Goal: Task Accomplishment & Management: Complete application form

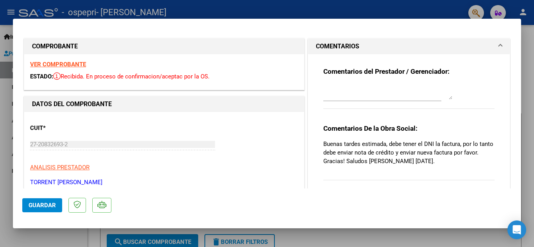
click at [421, 14] on div at bounding box center [267, 123] width 534 height 247
type input "$ 0,00"
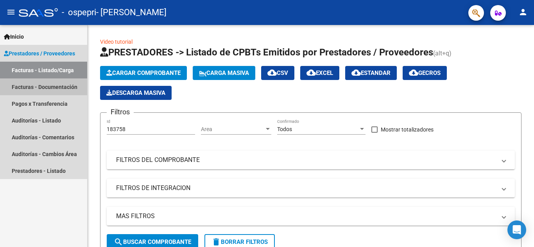
click at [53, 86] on link "Facturas - Documentación" at bounding box center [43, 87] width 87 height 17
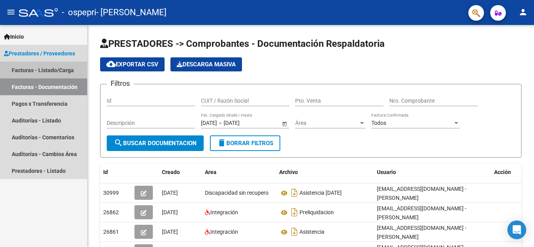
click at [50, 69] on link "Facturas - Listado/Carga" at bounding box center [43, 70] width 87 height 17
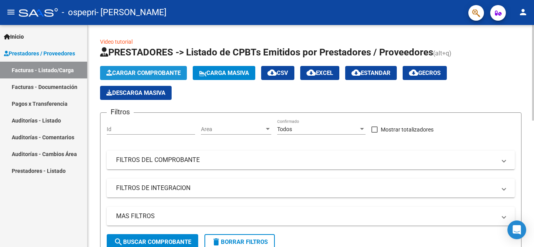
click at [147, 75] on span "Cargar Comprobante" at bounding box center [143, 73] width 74 height 7
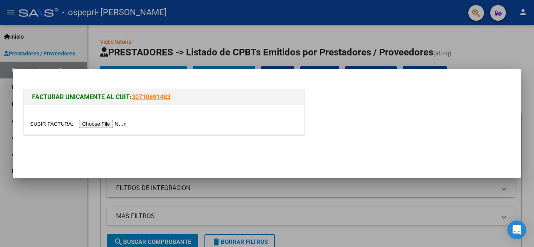
click at [108, 124] on input "file" at bounding box center [79, 124] width 99 height 8
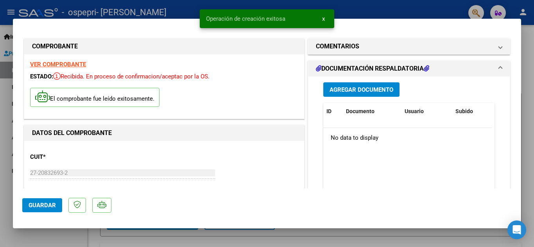
click at [48, 207] on span "Guardar" at bounding box center [42, 205] width 27 height 7
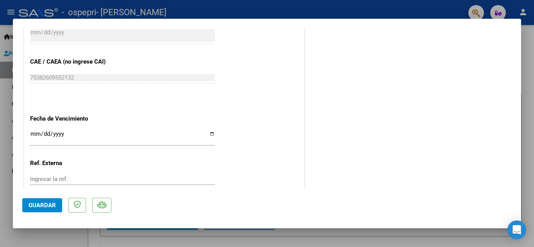
scroll to position [464, 0]
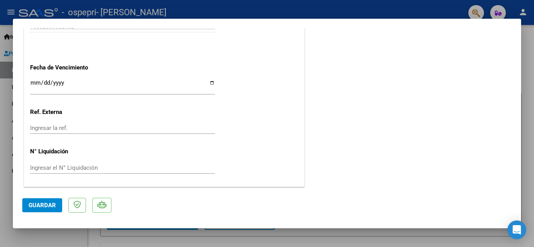
click at [76, 135] on div "Ingresar la ref." at bounding box center [122, 131] width 185 height 19
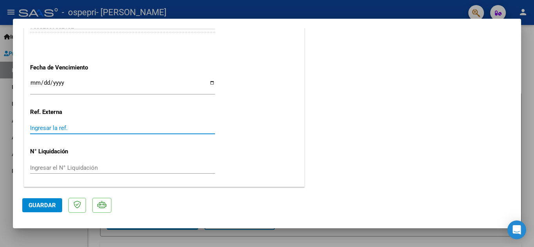
click at [55, 129] on input "Ingresar la ref." at bounding box center [122, 128] width 185 height 7
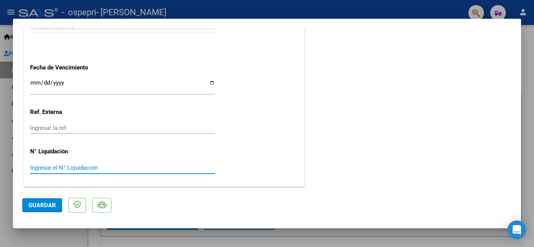
click at [47, 167] on input "Ingresar el N° Liquidación" at bounding box center [122, 168] width 185 height 7
type input "0000269367"
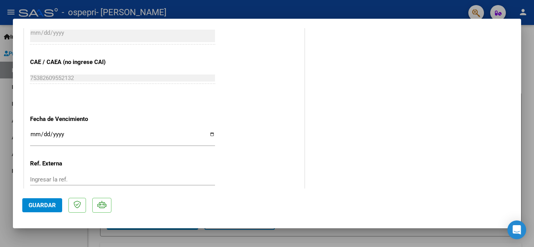
scroll to position [433, 0]
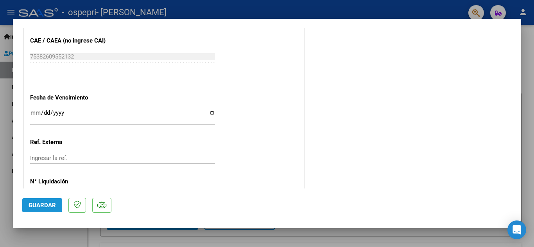
click at [48, 205] on span "Guardar" at bounding box center [42, 205] width 27 height 7
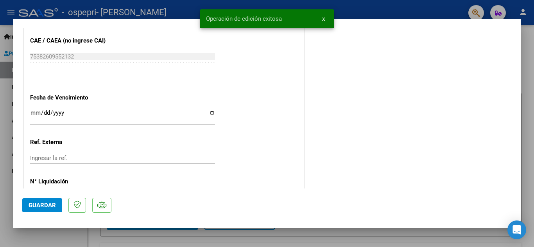
scroll to position [464, 0]
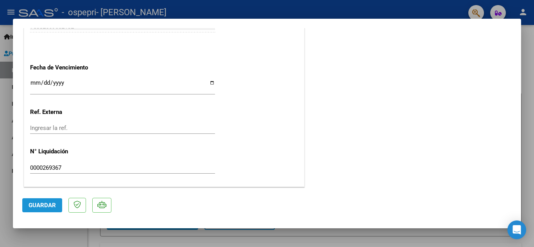
click at [48, 204] on span "Guardar" at bounding box center [42, 205] width 27 height 7
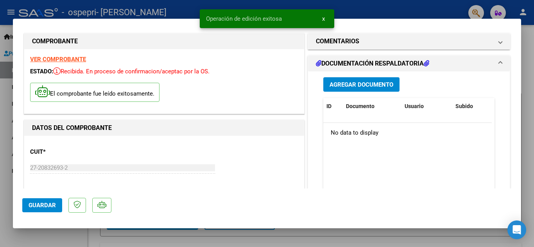
scroll to position [0, 0]
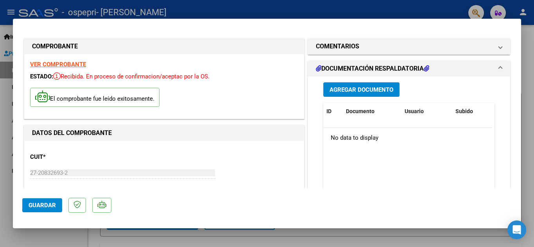
click at [404, 11] on div at bounding box center [267, 123] width 534 height 247
type input "$ 0,00"
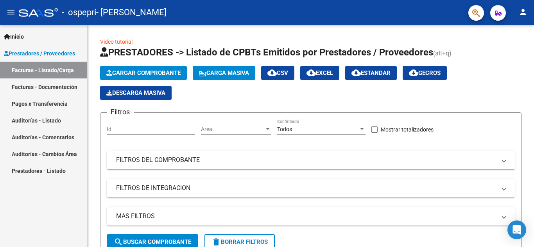
click at [42, 72] on link "Facturas - Listado/Carga" at bounding box center [43, 70] width 87 height 17
click at [132, 72] on span "Cargar Comprobante" at bounding box center [143, 73] width 74 height 7
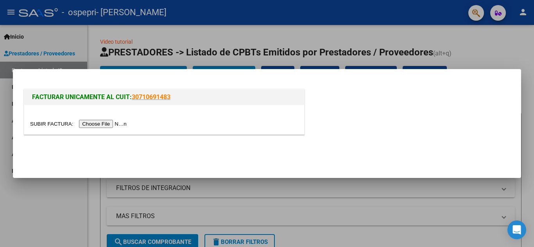
click at [91, 126] on input "file" at bounding box center [79, 124] width 99 height 8
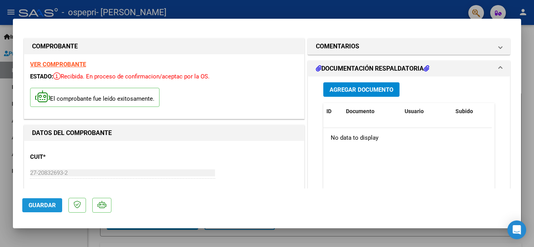
click at [47, 209] on span "Guardar" at bounding box center [42, 205] width 27 height 7
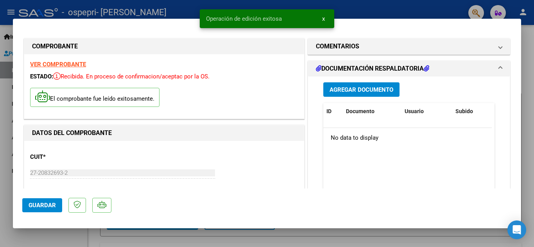
click at [374, 89] on span "Agregar Documento" at bounding box center [362, 89] width 64 height 7
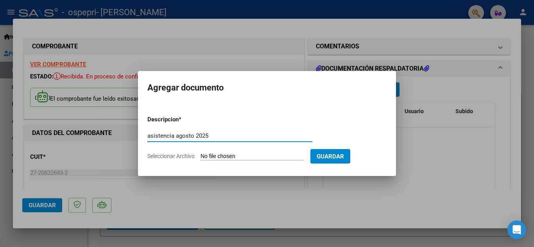
type input "asistencia agosto 2025"
click at [244, 157] on input "Seleccionar Archivo" at bounding box center [253, 156] width 104 height 7
type input "C:\fakepath\asistencia agosto 25.pdf"
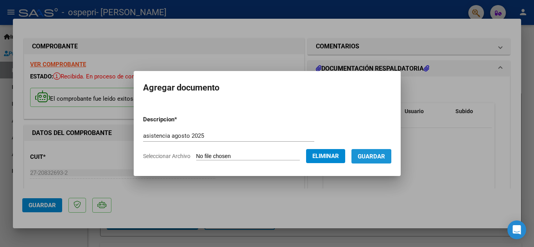
click at [375, 160] on span "Guardar" at bounding box center [371, 156] width 27 height 7
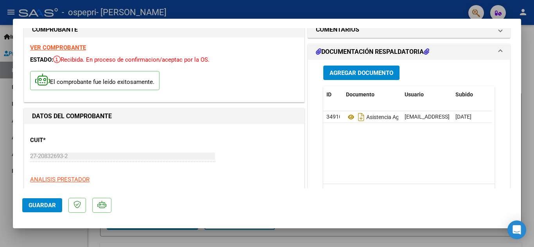
scroll to position [7, 0]
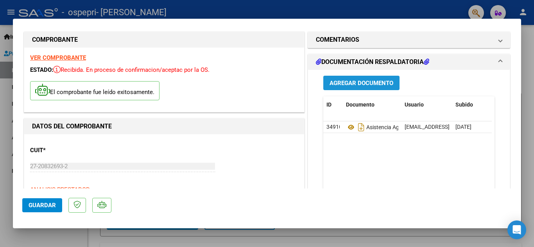
click at [374, 84] on span "Agregar Documento" at bounding box center [362, 83] width 64 height 7
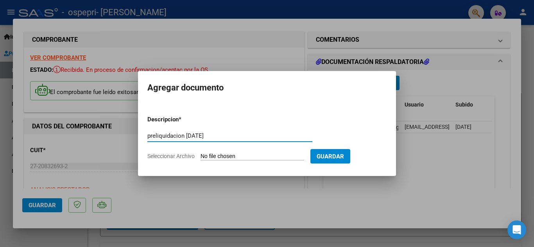
type input "preliquidacion [DATE]"
click at [184, 157] on span "Seleccionar Archivo" at bounding box center [170, 156] width 47 height 6
click at [201, 157] on input "Seleccionar Archivo" at bounding box center [253, 156] width 104 height 7
type input "C:\fakepath\preliq [DATE].pdf"
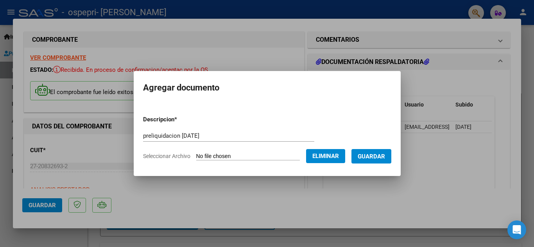
click at [379, 155] on span "Guardar" at bounding box center [371, 156] width 27 height 7
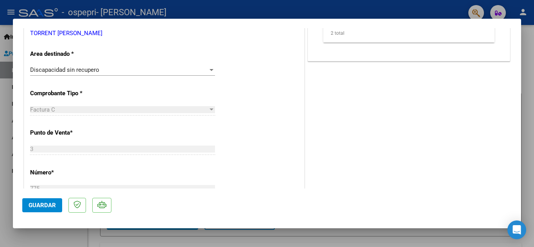
scroll to position [0, 0]
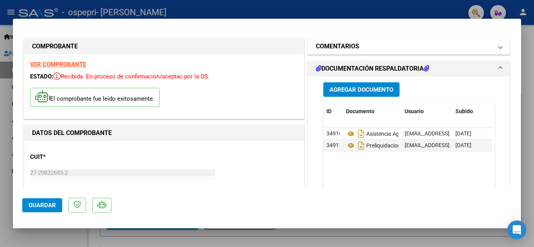
click at [499, 46] on span at bounding box center [500, 46] width 3 height 9
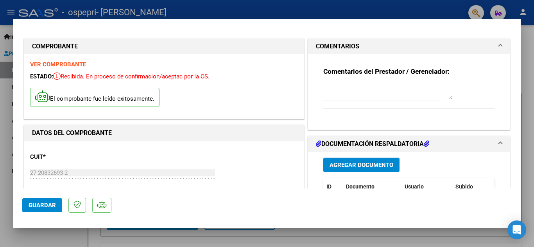
click at [499, 46] on span at bounding box center [500, 46] width 3 height 9
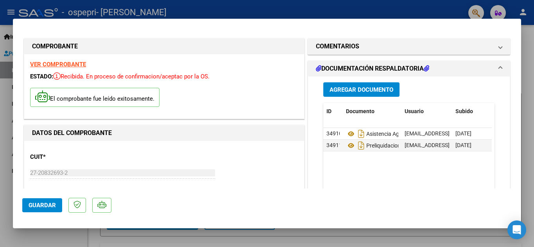
click at [53, 204] on span "Guardar" at bounding box center [42, 205] width 27 height 7
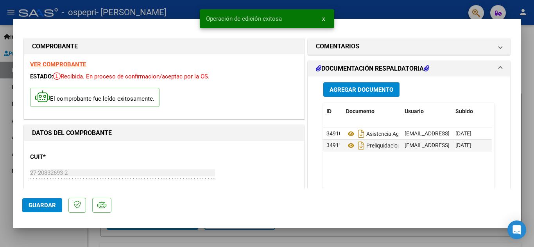
click at [353, 12] on div at bounding box center [267, 123] width 534 height 247
type input "$ 0,00"
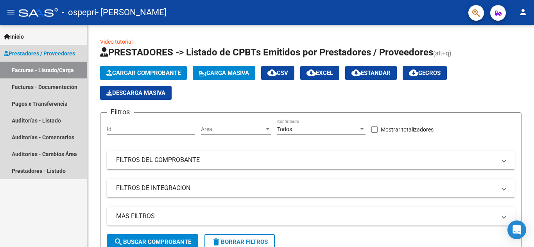
click at [61, 72] on link "Facturas - Listado/Carga" at bounding box center [43, 70] width 87 height 17
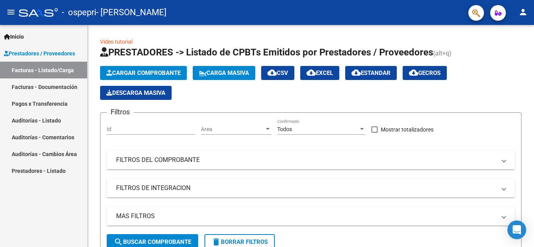
click at [61, 72] on link "Facturas - Listado/Carga" at bounding box center [43, 70] width 87 height 17
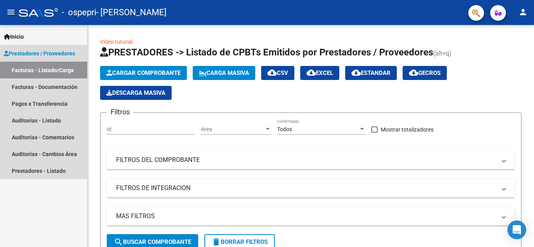
click at [61, 72] on link "Facturas - Listado/Carga" at bounding box center [43, 70] width 87 height 17
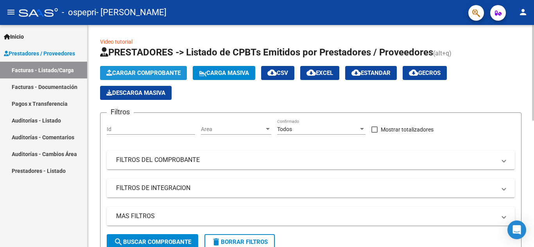
click at [129, 70] on span "Cargar Comprobante" at bounding box center [143, 73] width 74 height 7
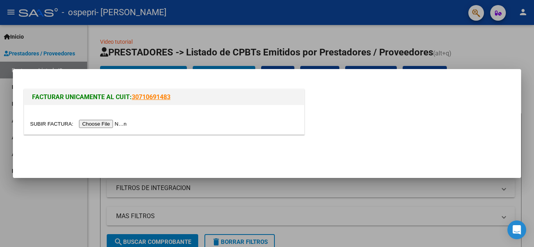
click at [107, 59] on div at bounding box center [267, 123] width 534 height 247
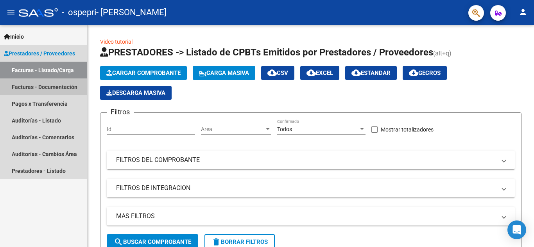
click at [49, 86] on link "Facturas - Documentación" at bounding box center [43, 87] width 87 height 17
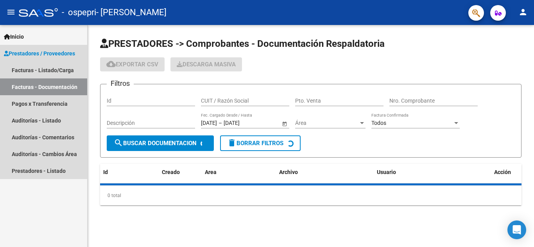
click at [49, 86] on link "Facturas - Documentación" at bounding box center [43, 87] width 87 height 17
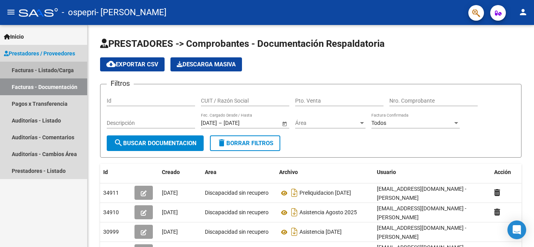
click at [23, 68] on link "Facturas - Listado/Carga" at bounding box center [43, 70] width 87 height 17
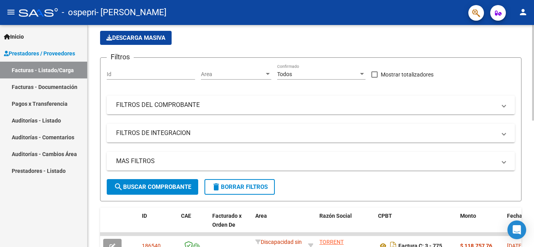
scroll to position [56, 0]
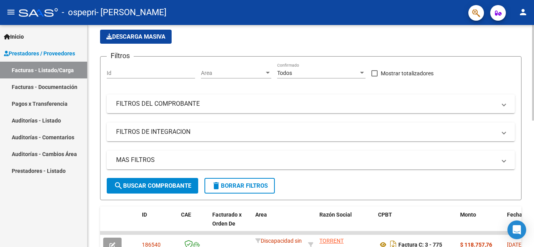
click at [532, 124] on div "Video tutorial PRESTADORES -> Listado de CPBTs Emitidos por Prestadores / Prove…" at bounding box center [312, 223] width 448 height 509
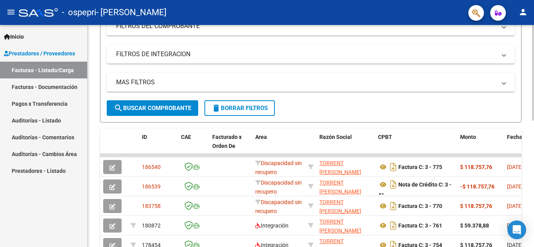
scroll to position [138, 0]
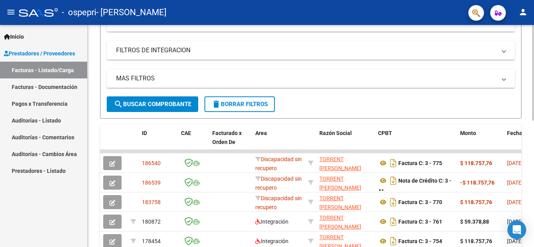
click at [532, 163] on div at bounding box center [533, 134] width 2 height 96
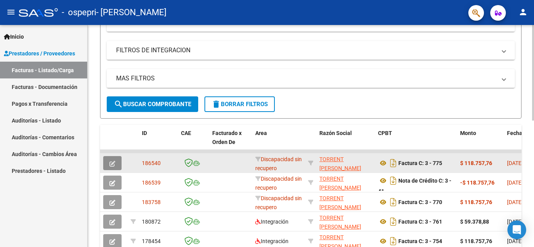
click at [113, 165] on icon "button" at bounding box center [112, 164] width 6 height 6
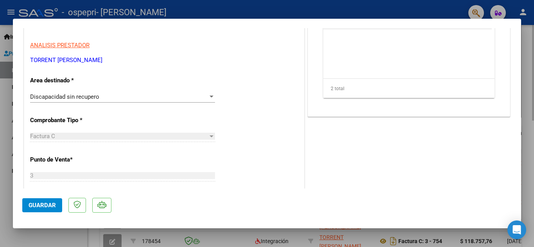
scroll to position [0, 0]
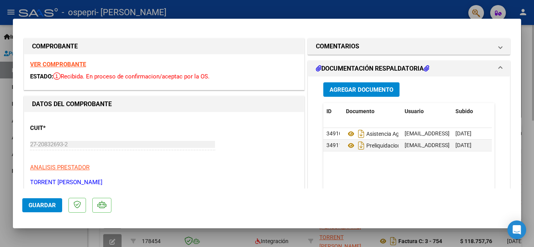
click at [424, 67] on icon at bounding box center [426, 68] width 5 height 6
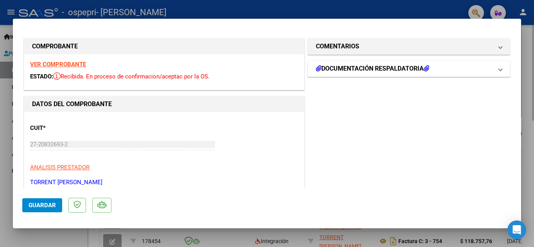
click at [424, 67] on icon at bounding box center [426, 68] width 5 height 6
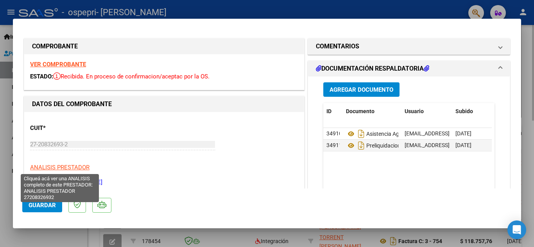
click at [79, 169] on span "ANALISIS PRESTADOR" at bounding box center [59, 167] width 59 height 7
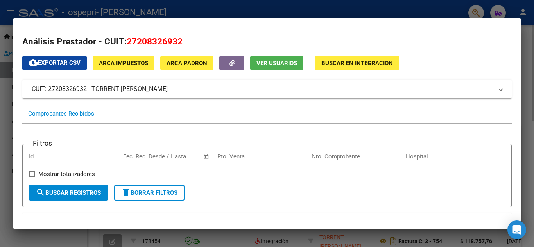
click at [276, 13] on div at bounding box center [267, 123] width 534 height 247
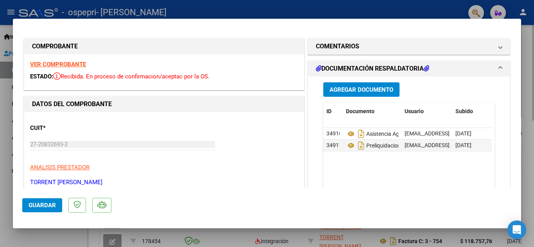
click at [276, 13] on div at bounding box center [267, 123] width 534 height 247
type input "$ 0,00"
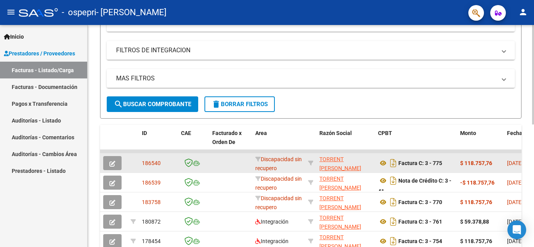
scroll to position [138, 0]
click at [18, 35] on span "Inicio" at bounding box center [14, 36] width 20 height 9
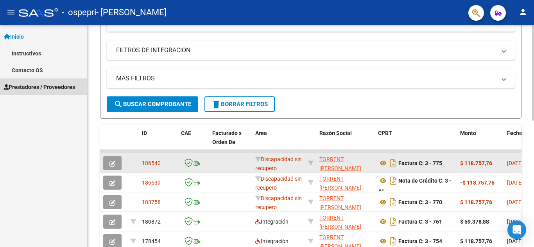
click at [25, 89] on span "Prestadores / Proveedores" at bounding box center [39, 87] width 71 height 9
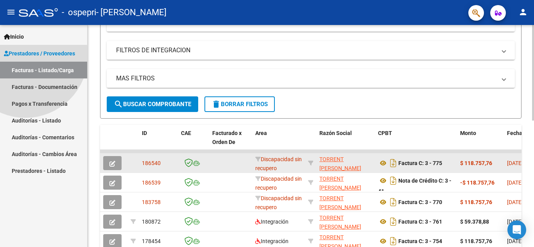
click at [25, 58] on span "Prestadores / Proveedores" at bounding box center [39, 53] width 71 height 9
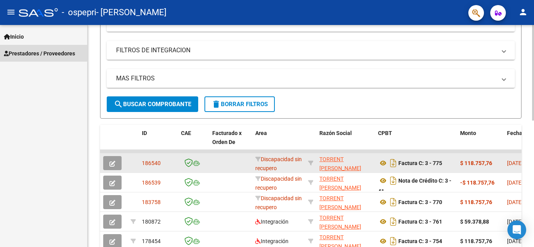
click at [34, 52] on span "Prestadores / Proveedores" at bounding box center [39, 53] width 71 height 9
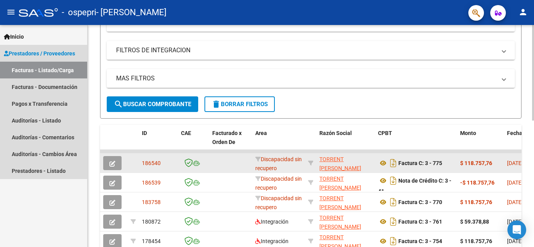
click at [38, 73] on link "Facturas - Listado/Carga" at bounding box center [43, 70] width 87 height 17
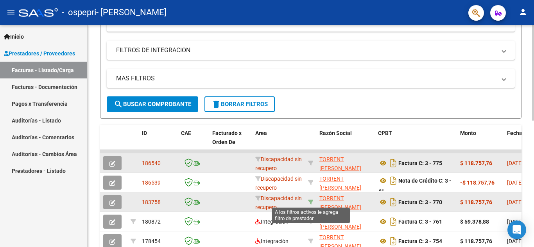
click at [310, 202] on icon at bounding box center [310, 202] width 5 height 5
type input "27208326932"
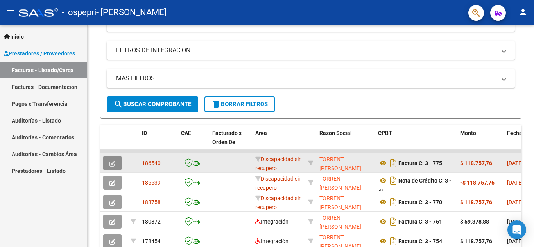
click at [116, 163] on button "button" at bounding box center [112, 163] width 18 height 14
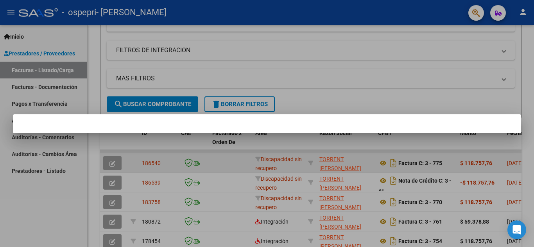
click at [116, 163] on div at bounding box center [267, 123] width 534 height 247
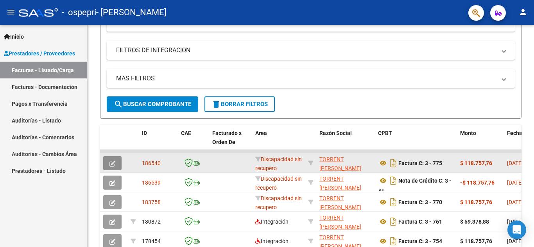
click at [116, 163] on button "button" at bounding box center [112, 163] width 18 height 14
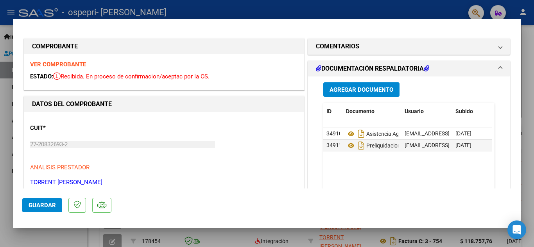
click at [72, 66] on strong "VER COMPROBANTE" at bounding box center [58, 64] width 56 height 7
click at [195, 11] on div at bounding box center [267, 123] width 534 height 247
type input "$ 0,00"
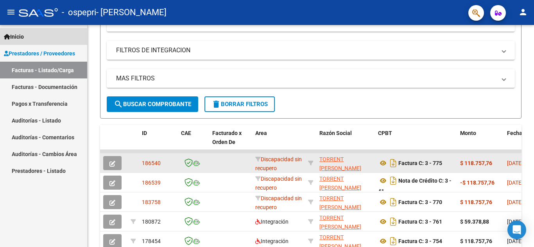
click at [22, 38] on span "Inicio" at bounding box center [14, 36] width 20 height 9
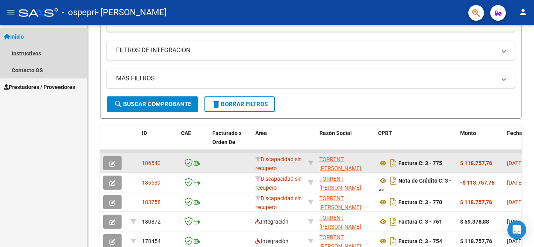
click at [22, 38] on span "Inicio" at bounding box center [14, 36] width 20 height 9
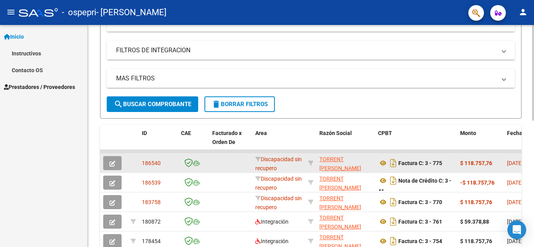
click at [198, 50] on mat-panel-title "FILTROS DE INTEGRACION" at bounding box center [306, 50] width 380 height 9
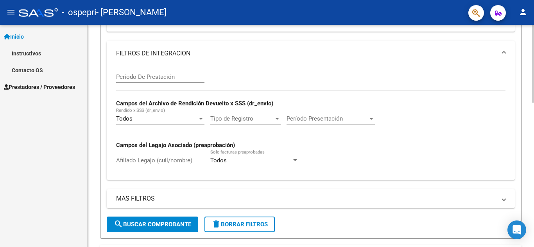
drag, startPoint x: 530, startPoint y: 84, endPoint x: 534, endPoint y: 107, distance: 23.7
click at [534, 107] on div "Video tutorial PRESTADORES -> Listado de CPBTs Emitidos por Prestadores / Prove…" at bounding box center [312, 202] width 448 height 630
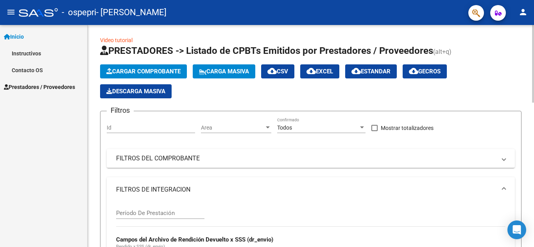
scroll to position [0, 0]
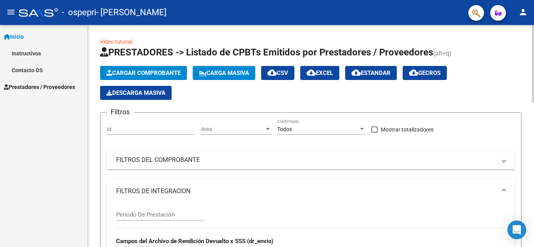
click at [534, 49] on div at bounding box center [533, 64] width 2 height 78
click at [107, 41] on link "Video tutorial" at bounding box center [116, 42] width 32 height 6
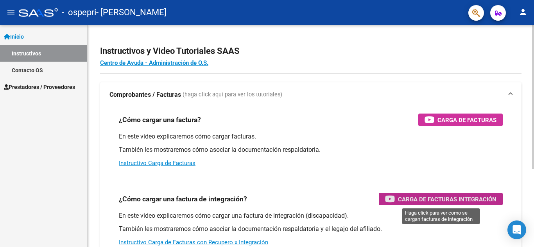
click at [449, 200] on span "Carga de Facturas Integración" at bounding box center [447, 200] width 98 height 10
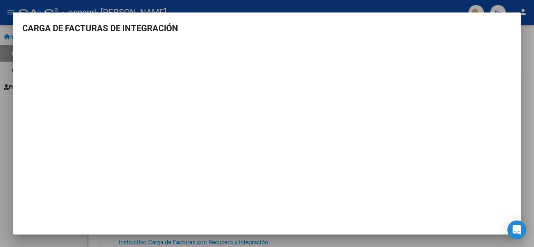
click at [484, 38] on mat-dialog-content "CARGA DE FACTURAS DE INTEGRACIÓN" at bounding box center [267, 121] width 508 height 198
click at [524, 72] on div at bounding box center [267, 123] width 534 height 247
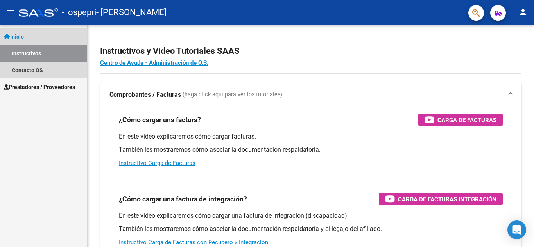
click at [24, 36] on span "Inicio" at bounding box center [14, 36] width 20 height 9
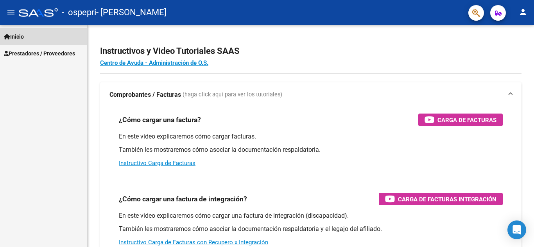
click at [24, 36] on span "Inicio" at bounding box center [14, 36] width 20 height 9
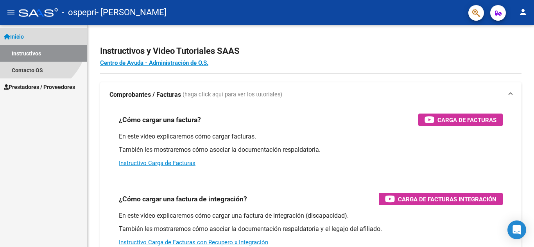
click at [24, 36] on span "Inicio" at bounding box center [14, 36] width 20 height 9
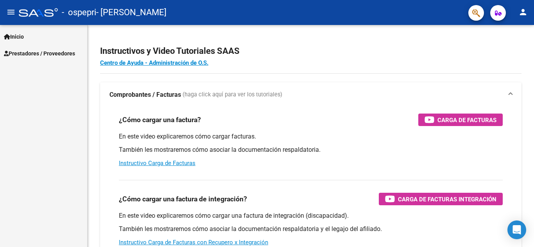
click at [30, 52] on span "Prestadores / Proveedores" at bounding box center [39, 53] width 71 height 9
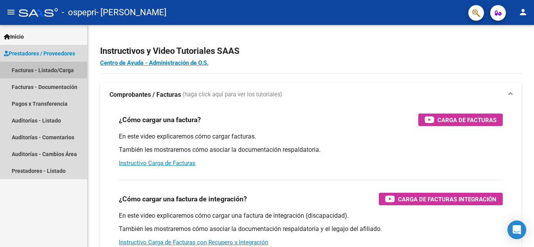
click at [30, 68] on link "Facturas - Listado/Carga" at bounding box center [43, 70] width 87 height 17
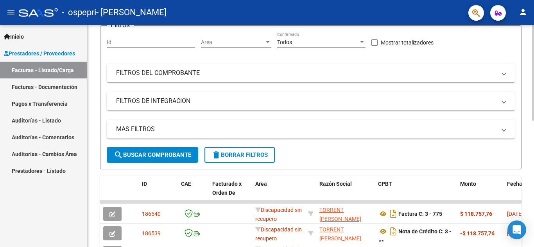
scroll to position [147, 0]
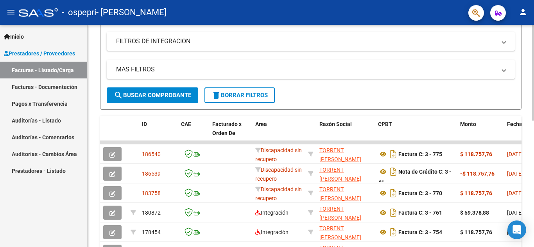
click at [516, 144] on div "Video tutorial PRESTADORES -> Listado de CPBTs Emitidos por Prestadores / Prove…" at bounding box center [312, 132] width 448 height 509
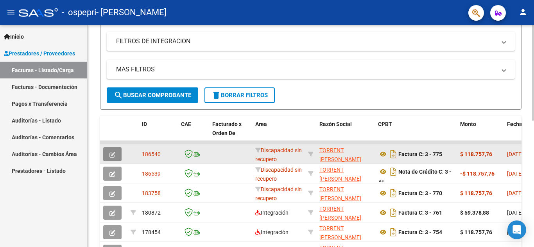
click at [111, 154] on icon "button" at bounding box center [112, 155] width 6 height 6
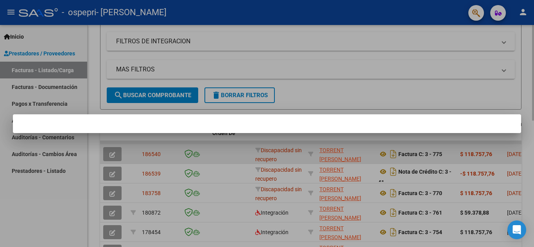
click at [111, 154] on div at bounding box center [267, 123] width 534 height 247
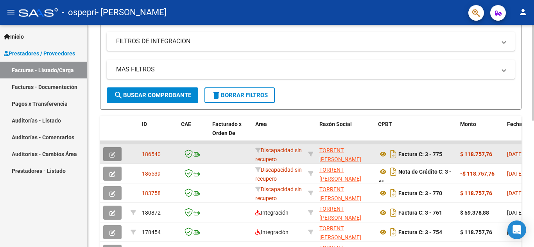
click at [111, 154] on icon "button" at bounding box center [112, 155] width 6 height 6
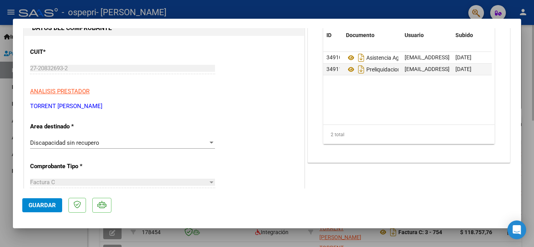
scroll to position [79, 0]
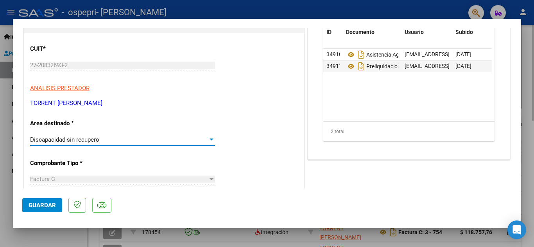
click at [208, 138] on div at bounding box center [211, 140] width 7 height 6
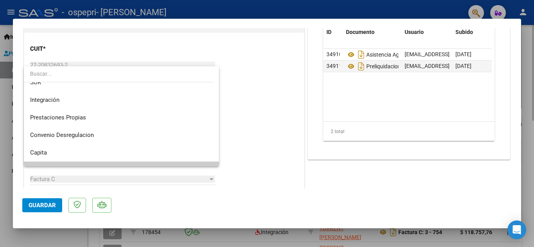
scroll to position [40, 0]
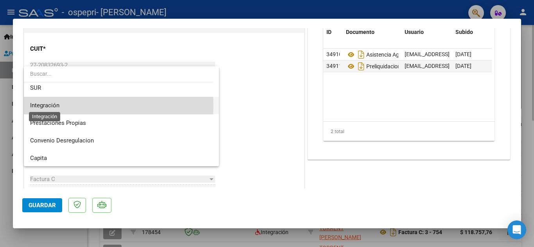
click at [54, 106] on span "Integración" at bounding box center [44, 105] width 29 height 7
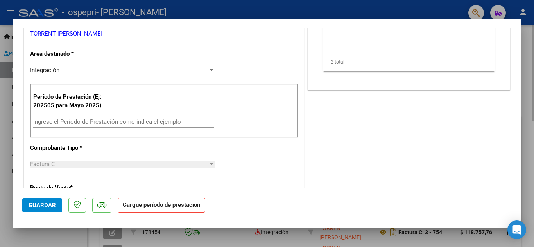
scroll to position [154, 0]
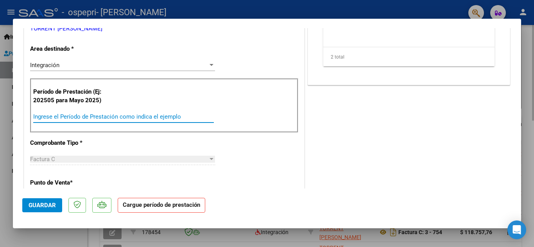
click at [153, 118] on input "Ingrese el Período de Prestación como indica el ejemplo" at bounding box center [123, 116] width 181 height 7
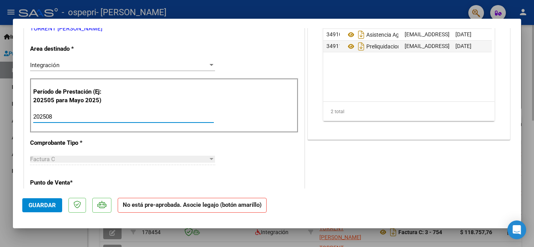
type input "202508"
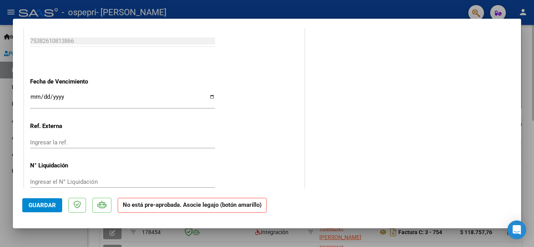
scroll to position [490, 0]
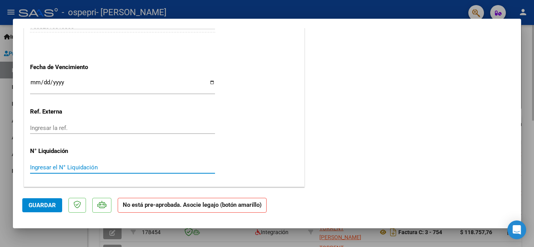
click at [117, 167] on input "Ingresar el N° Liquidación" at bounding box center [122, 167] width 185 height 7
type input "0000269367"
click at [36, 206] on span "Guardar" at bounding box center [42, 205] width 27 height 7
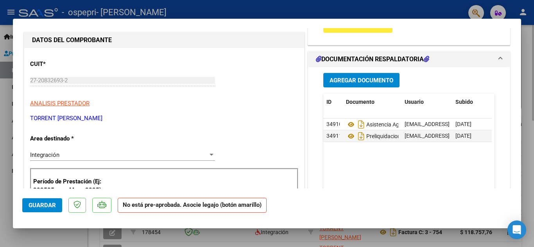
scroll to position [24, 0]
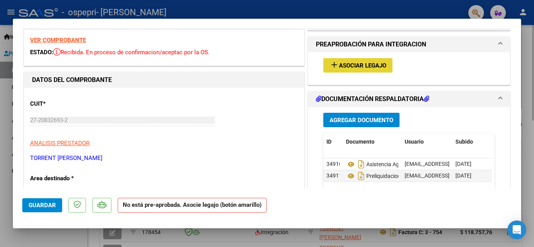
click at [371, 65] on span "Asociar Legajo" at bounding box center [362, 65] width 47 height 7
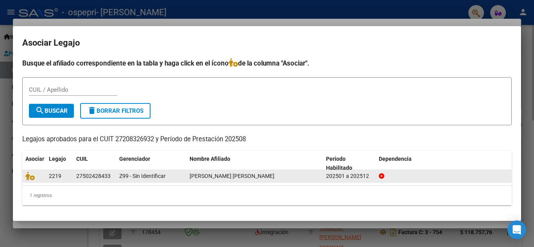
click at [270, 175] on div "[PERSON_NAME] [PERSON_NAME]" at bounding box center [255, 176] width 130 height 9
click at [27, 179] on icon at bounding box center [29, 176] width 9 height 9
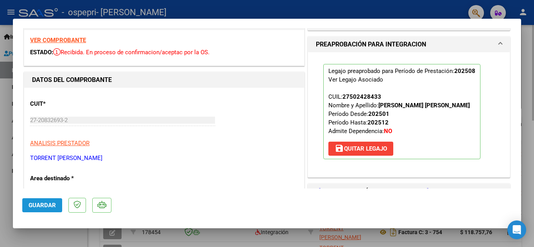
click at [50, 207] on span "Guardar" at bounding box center [42, 205] width 27 height 7
click at [336, 13] on div at bounding box center [267, 123] width 534 height 247
type input "$ 0,00"
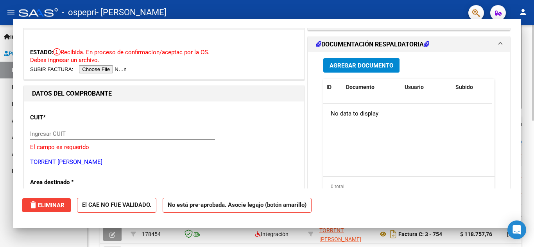
scroll to position [147, 0]
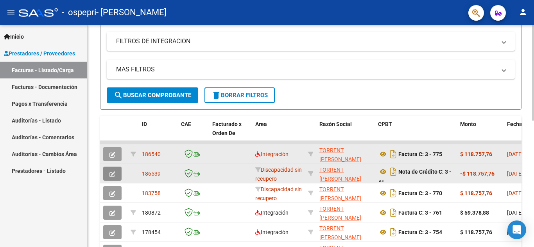
click at [110, 175] on icon "button" at bounding box center [112, 175] width 6 height 6
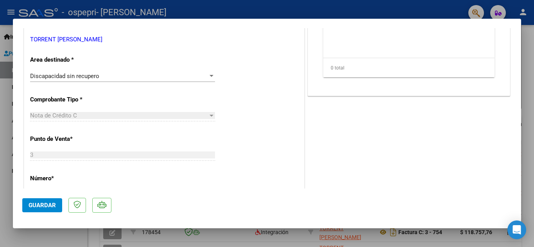
scroll to position [141, 0]
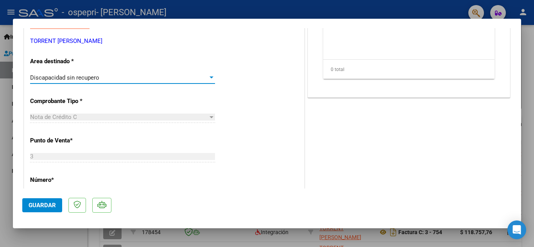
click at [210, 77] on div at bounding box center [212, 78] width 4 height 2
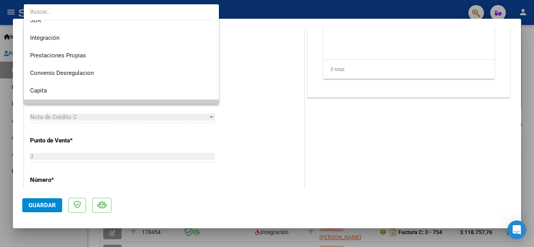
scroll to position [41, 0]
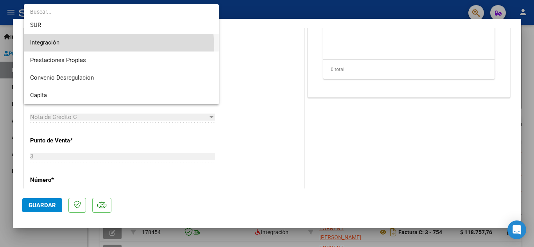
click at [94, 48] on span "Integración" at bounding box center [121, 43] width 183 height 18
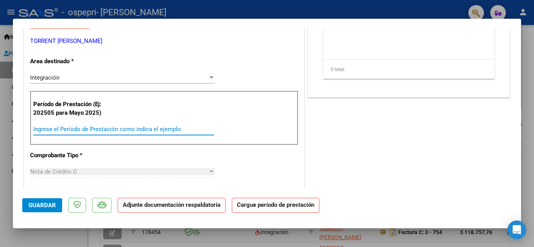
click at [156, 130] on input "Ingrese el Período de Prestación como indica el ejemplo" at bounding box center [123, 129] width 181 height 7
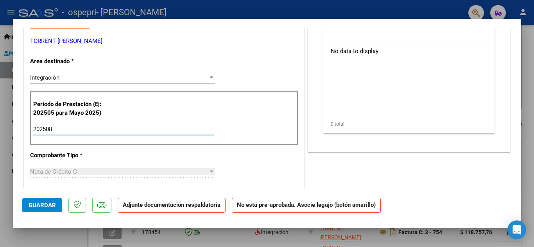
type input "202508"
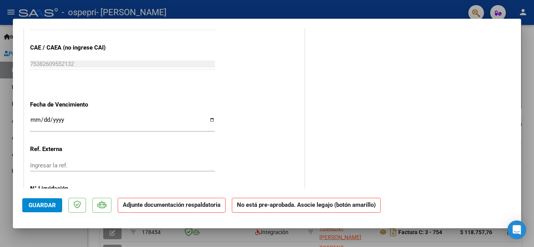
scroll to position [490, 0]
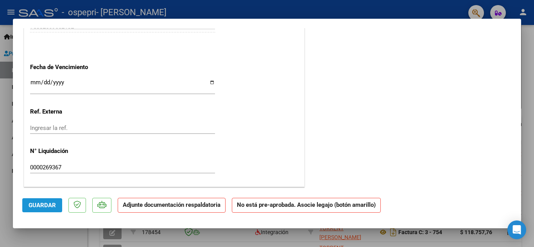
click at [47, 206] on span "Guardar" at bounding box center [42, 205] width 27 height 7
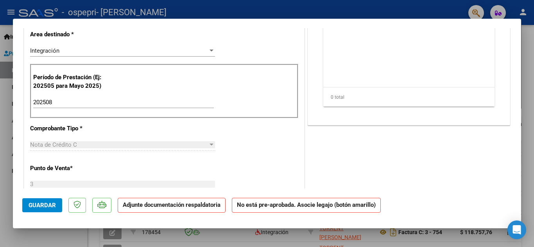
scroll to position [101, 0]
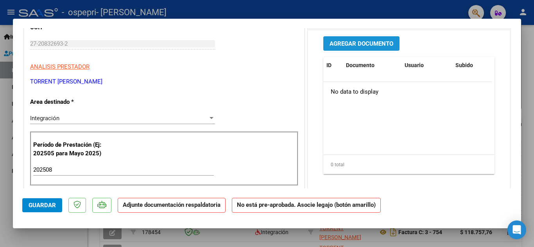
click at [369, 45] on span "Agregar Documento" at bounding box center [362, 43] width 64 height 7
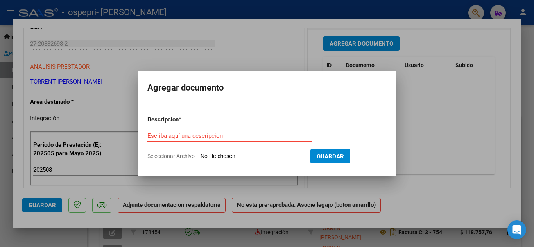
click at [170, 158] on span "Seleccionar Archivo" at bounding box center [170, 156] width 47 height 6
click at [201, 158] on input "Seleccionar Archivo" at bounding box center [253, 156] width 104 height 7
type input "C:\fakepath\asistencia agosto 25.pdf"
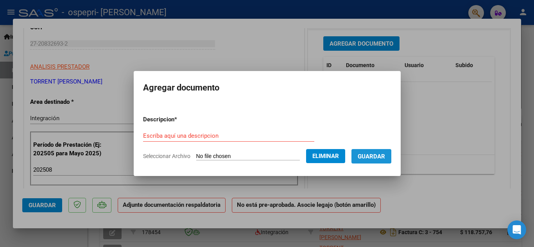
click at [380, 154] on span "Guardar" at bounding box center [371, 156] width 27 height 7
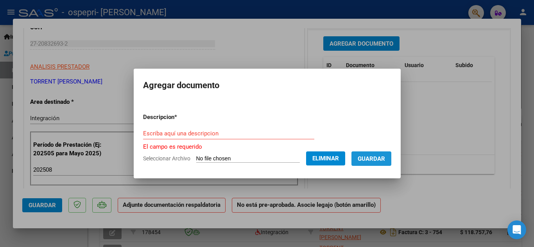
click at [380, 160] on span "Guardar" at bounding box center [371, 159] width 27 height 7
click at [200, 133] on input "Escriba aquí una descripcion" at bounding box center [228, 133] width 171 height 7
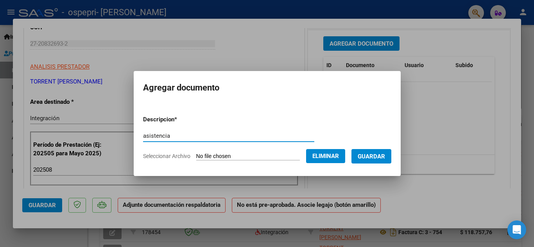
type input "asistencia"
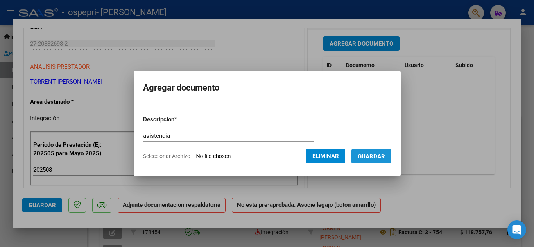
click at [374, 159] on span "Guardar" at bounding box center [371, 156] width 27 height 7
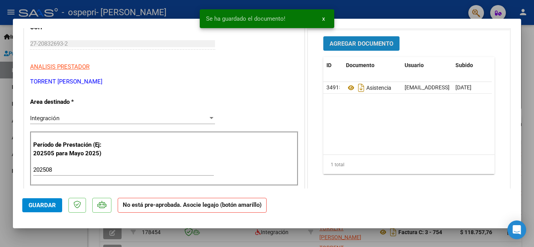
click at [364, 43] on span "Agregar Documento" at bounding box center [362, 43] width 64 height 7
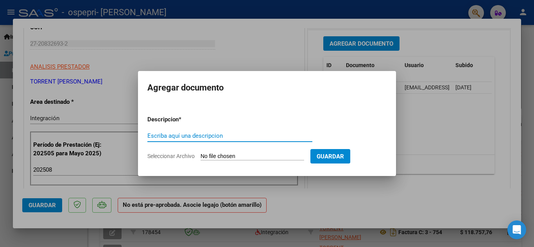
click at [242, 136] on input "Escriba aquí una descripcion" at bounding box center [229, 136] width 165 height 7
type input "preliquidacion"
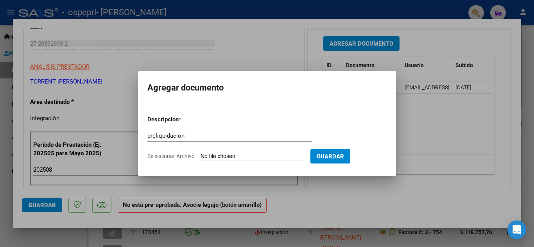
click at [180, 156] on span "Seleccionar Archivo" at bounding box center [170, 156] width 47 height 6
click at [201, 156] on input "Seleccionar Archivo" at bounding box center [253, 156] width 104 height 7
type input "C:\fakepath\preliq [DATE].pdf"
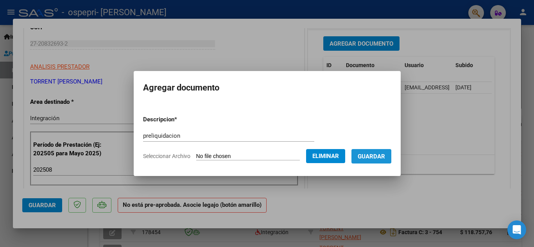
click at [379, 155] on span "Guardar" at bounding box center [371, 156] width 27 height 7
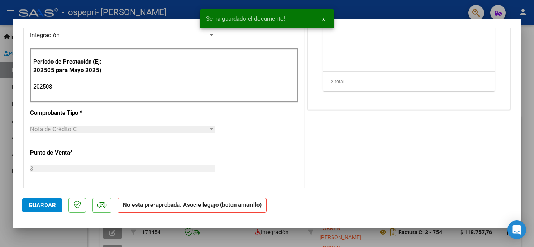
scroll to position [203, 0]
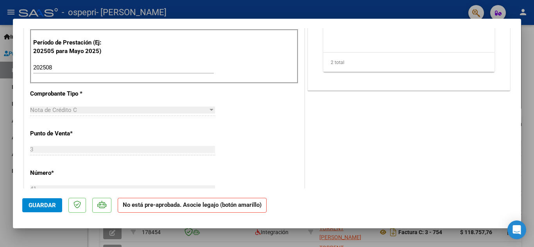
click at [198, 207] on strong "No está pre-aprobada. Asocie legajo (botón amarillo)" at bounding box center [192, 205] width 149 height 15
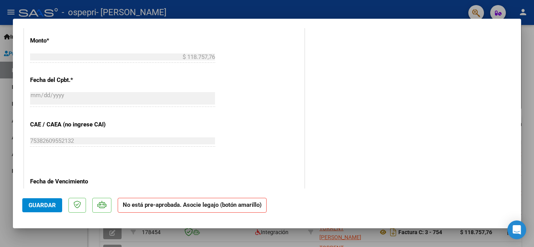
scroll to position [7, 0]
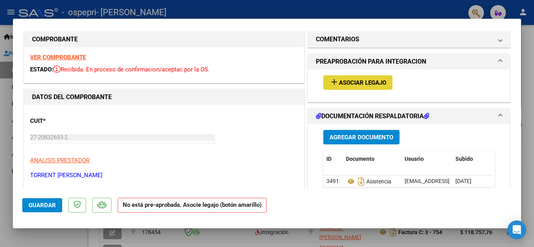
click at [358, 84] on span "Asociar Legajo" at bounding box center [362, 82] width 47 height 7
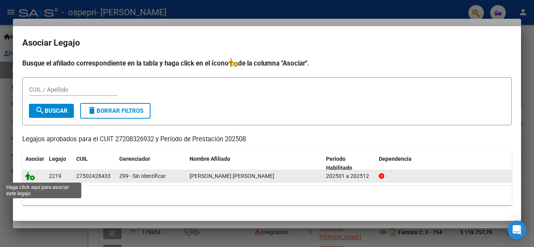
click at [29, 174] on icon at bounding box center [29, 176] width 9 height 9
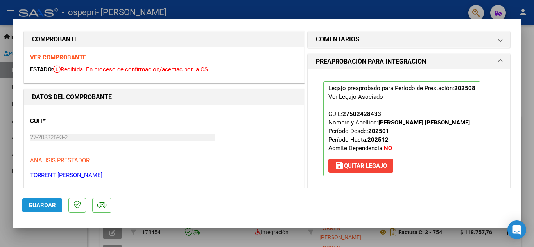
click at [48, 206] on span "Guardar" at bounding box center [42, 205] width 27 height 7
